Goal: Check status

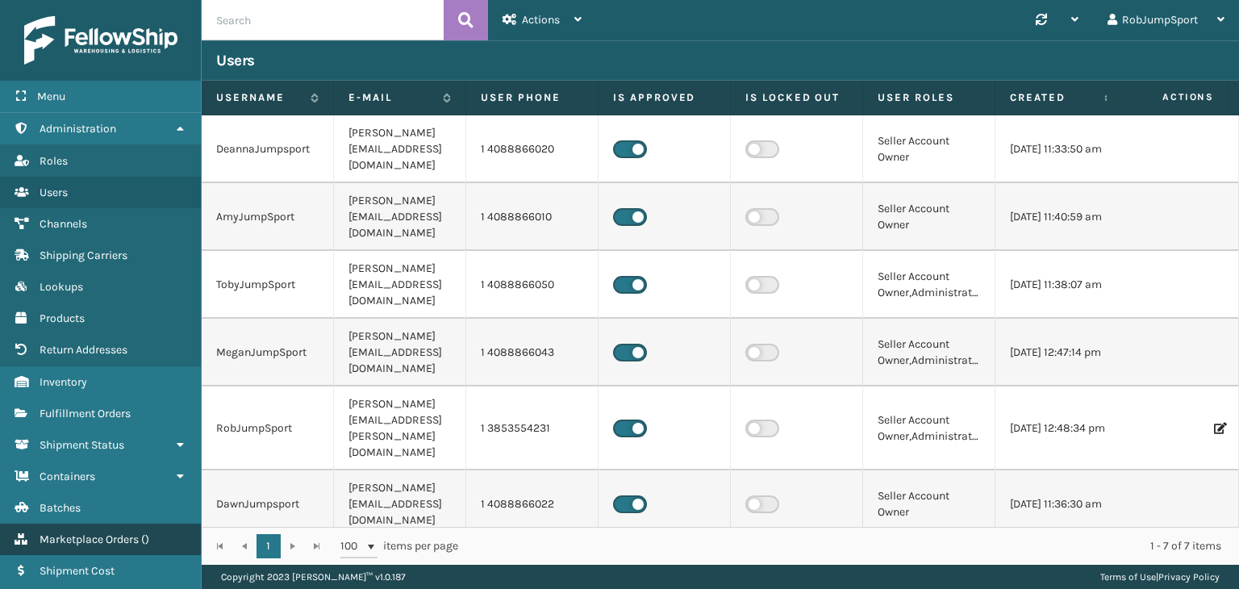
click at [119, 536] on span "Marketplace Orders" at bounding box center [89, 539] width 99 height 14
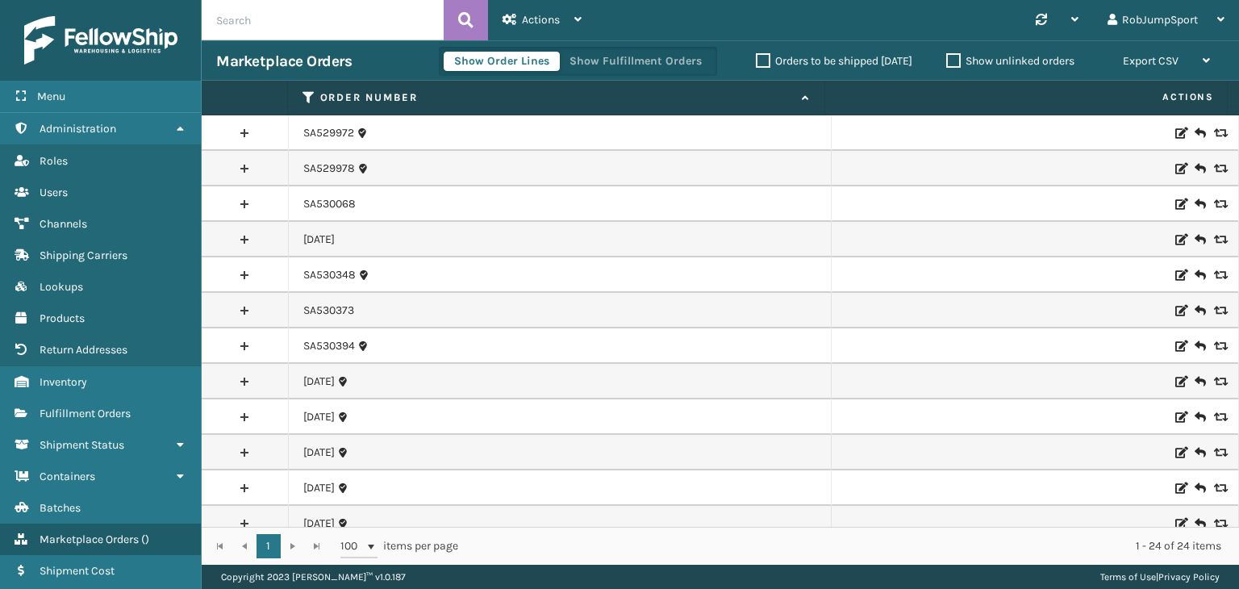
click at [248, 201] on link at bounding box center [245, 204] width 86 height 26
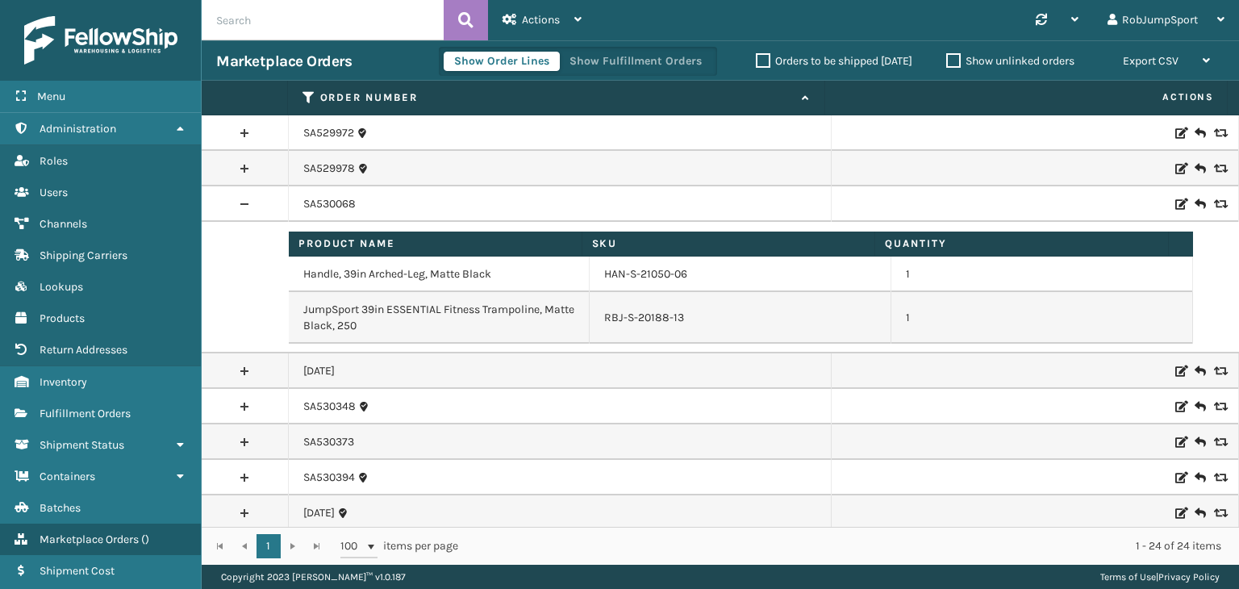
click at [248, 198] on link at bounding box center [245, 204] width 86 height 26
